Goal: Navigation & Orientation: Find specific page/section

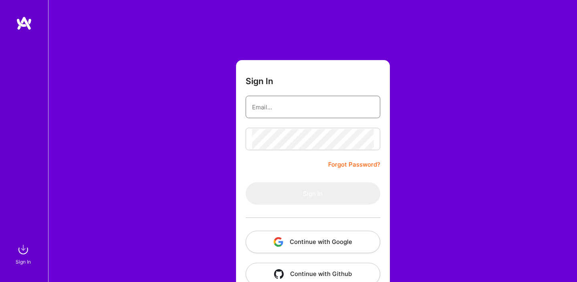
type input "[DOMAIN_NAME][EMAIL_ADDRESS][DOMAIN_NAME]"
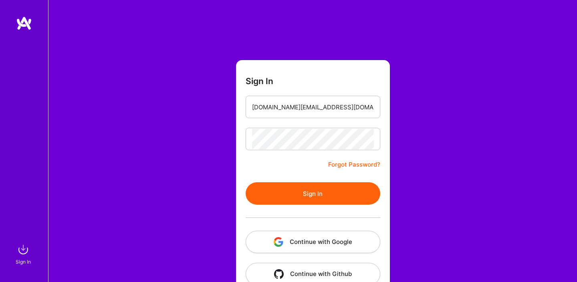
click at [298, 185] on button "Sign In" at bounding box center [313, 193] width 135 height 22
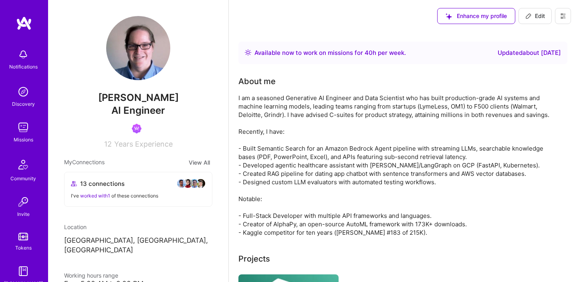
click at [24, 129] on img at bounding box center [23, 127] width 16 height 16
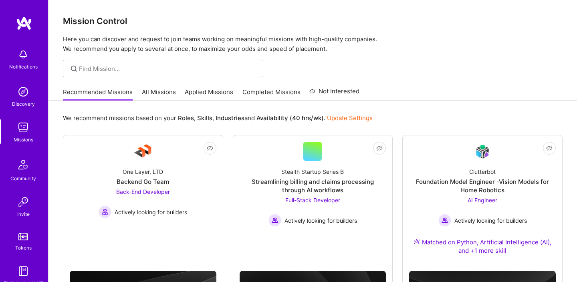
click at [158, 96] on link "All Missions" at bounding box center [159, 94] width 34 height 13
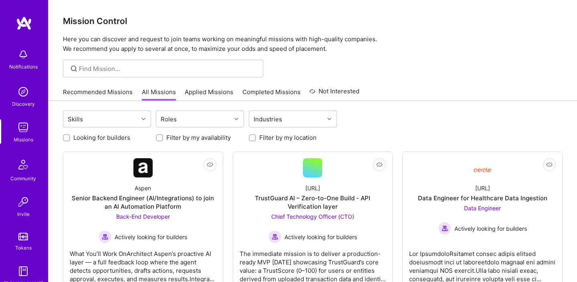
click at [222, 94] on link "Applied Missions" at bounding box center [209, 94] width 48 height 13
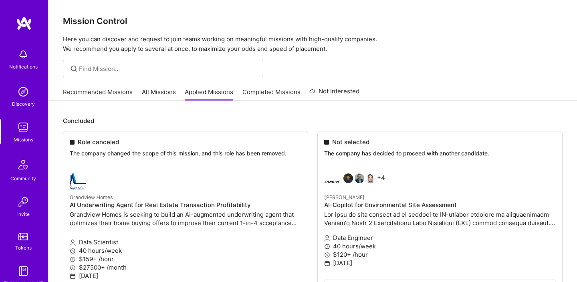
click at [158, 94] on link "All Missions" at bounding box center [159, 94] width 34 height 13
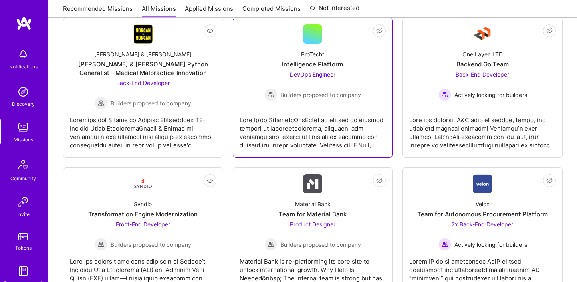
scroll to position [1934, 0]
